Goal: Task Accomplishment & Management: Manage account settings

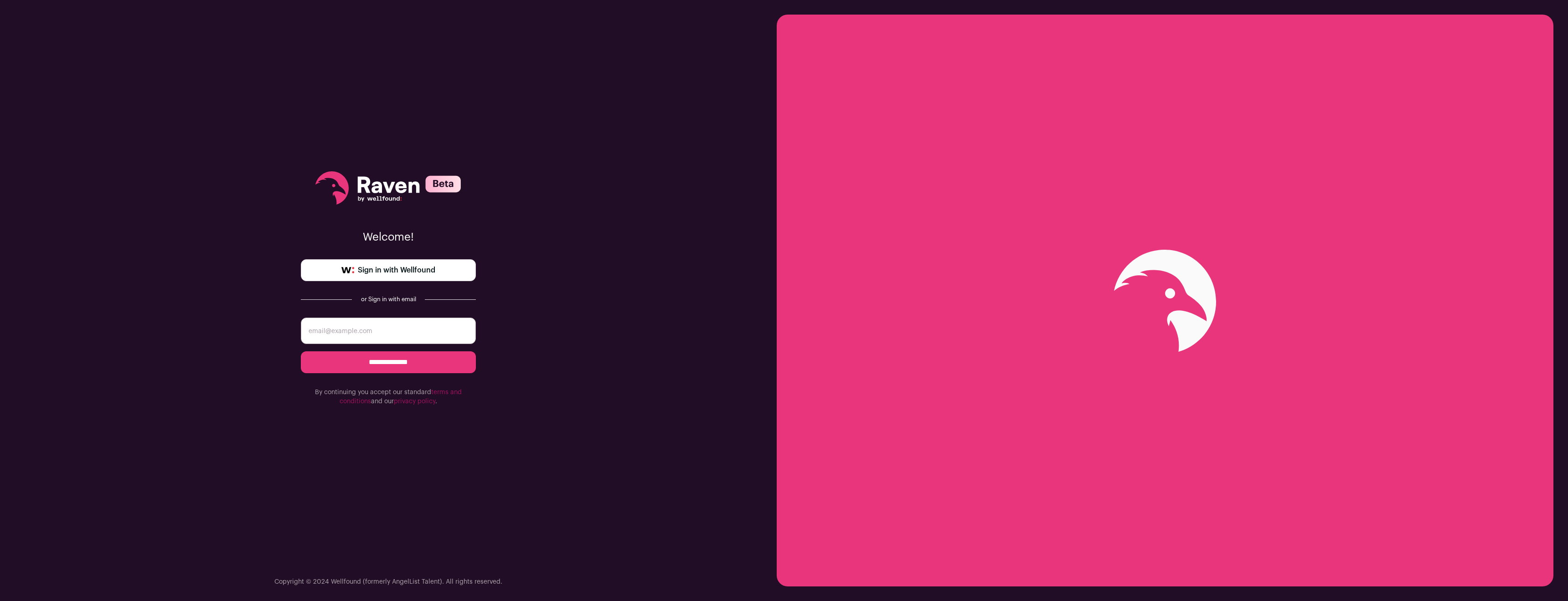
click at [366, 341] on input "email" at bounding box center [388, 330] width 175 height 26
type input "brendanfinan@protonmail.com"
click at [371, 360] on input "**********" at bounding box center [388, 362] width 175 height 22
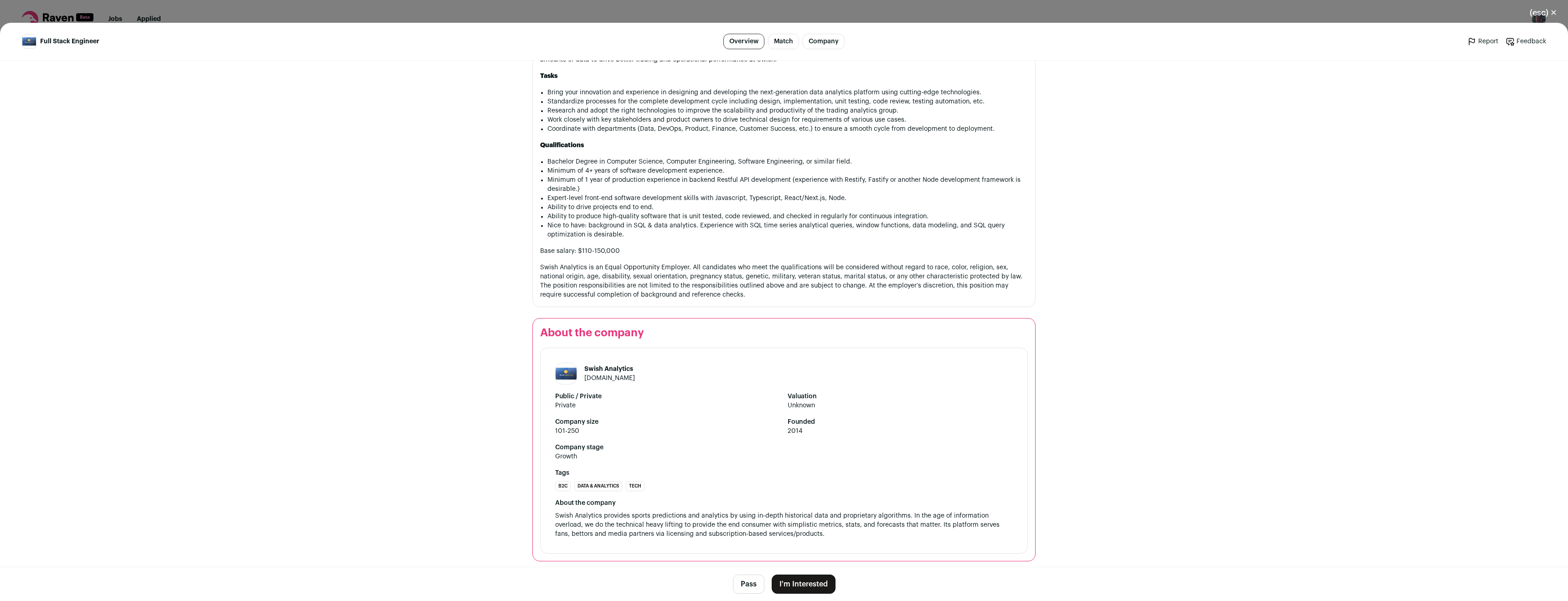
scroll to position [539, 0]
